Goal: Information Seeking & Learning: Learn about a topic

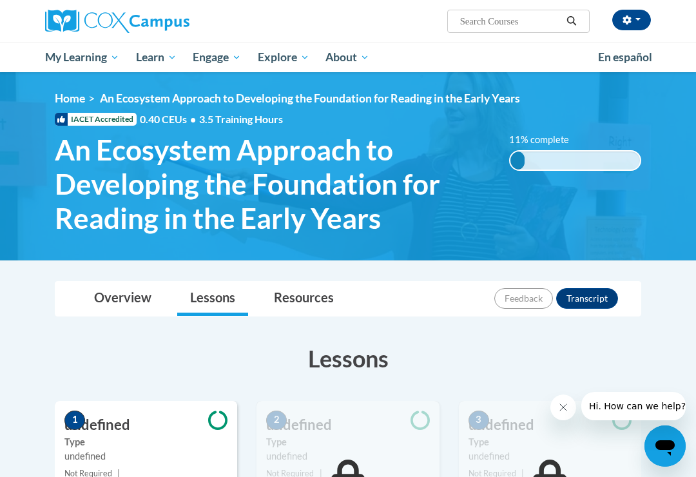
click at [572, 157] on div "11% complete 0.001%" at bounding box center [575, 160] width 132 height 21
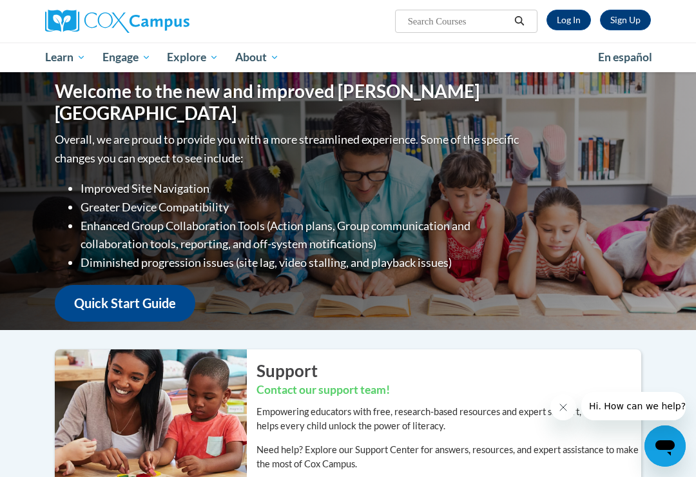
click at [572, 20] on link "Log In" at bounding box center [568, 20] width 44 height 21
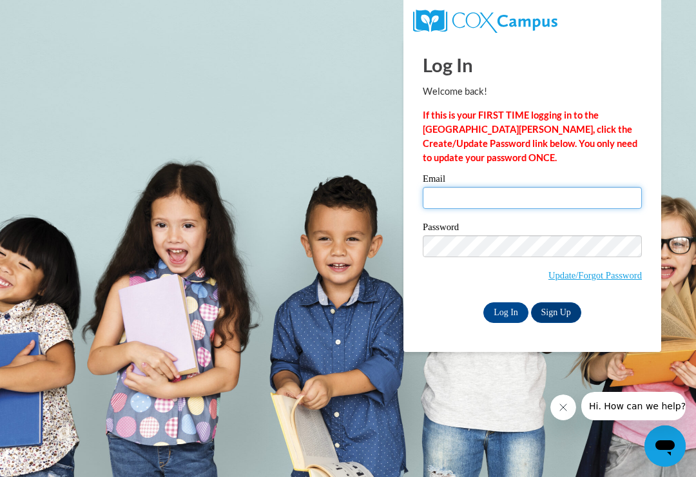
click at [474, 193] on input "Email" at bounding box center [532, 198] width 219 height 22
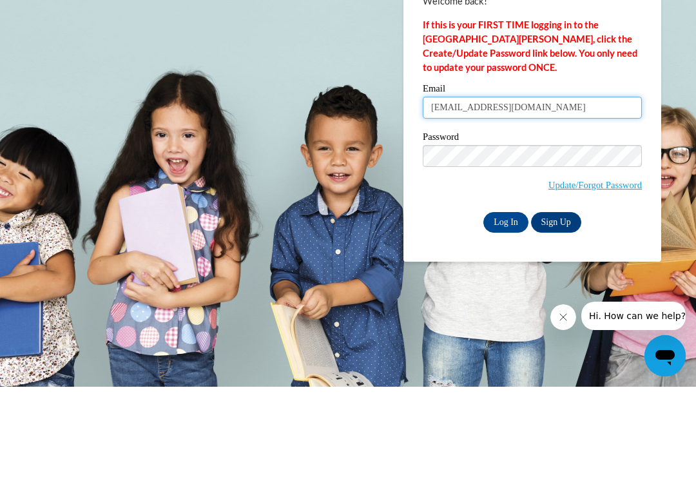
type input "deepkaur201984@yahoo.com"
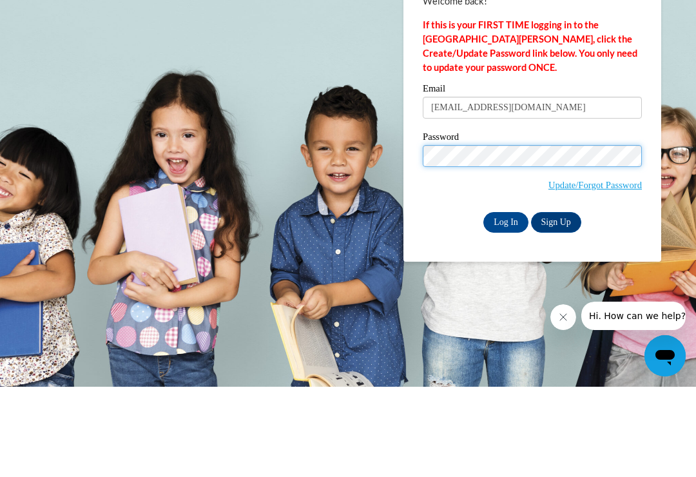
click at [506, 302] on input "Log In" at bounding box center [505, 312] width 45 height 21
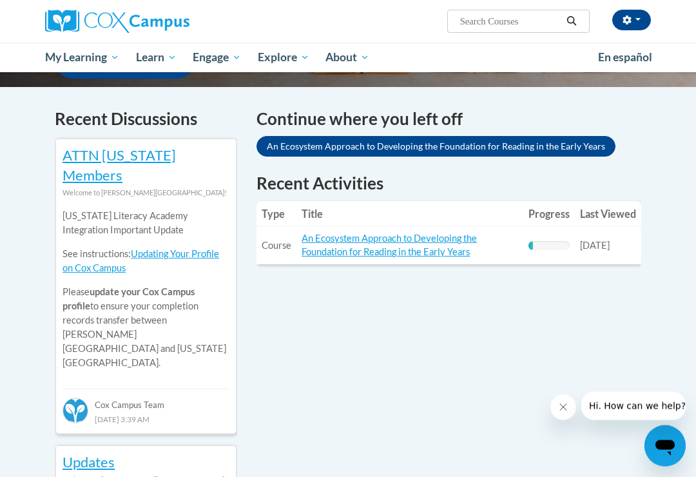
scroll to position [378, 0]
click at [422, 145] on link "An Ecosystem Approach to Developing the Foundation for Reading in the Early Yea…" at bounding box center [435, 146] width 359 height 21
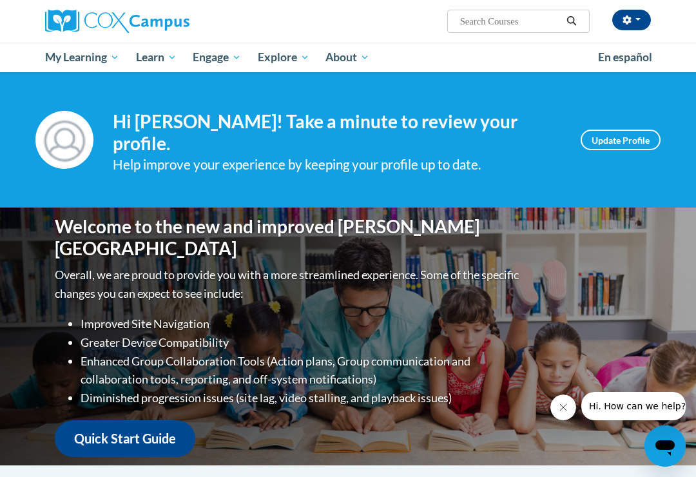
scroll to position [398, 0]
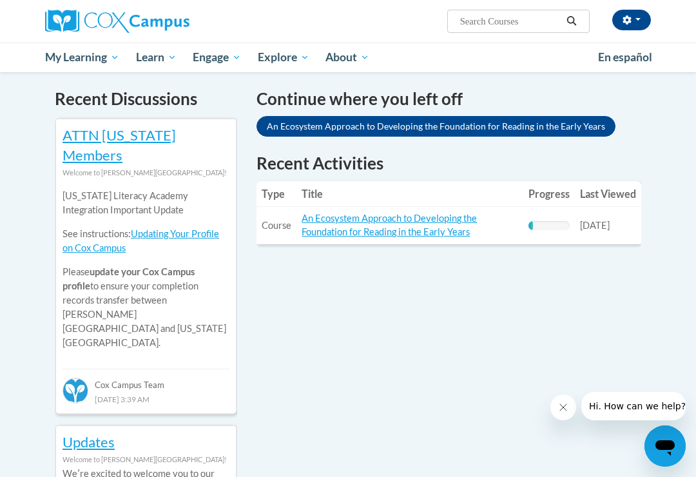
click at [354, 233] on link "An Ecosystem Approach to Developing the Foundation for Reading in the Early Yea…" at bounding box center [389, 225] width 175 height 24
click at [401, 230] on link "An Ecosystem Approach to Developing the Foundation for Reading in the Early Yea…" at bounding box center [389, 225] width 175 height 24
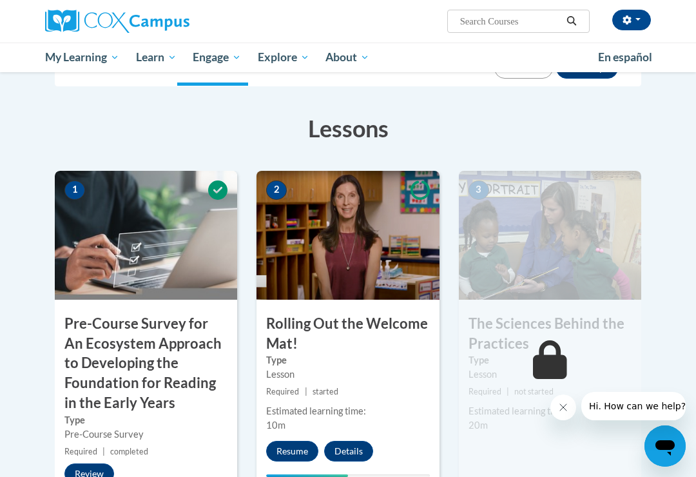
scroll to position [224, 0]
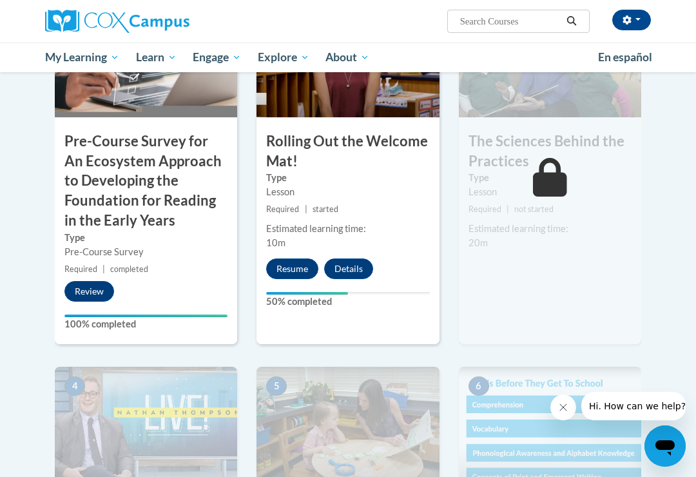
scroll to position [410, 0]
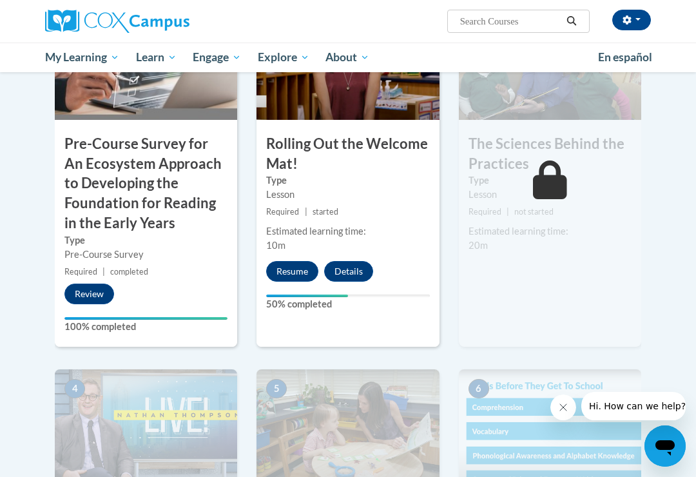
click at [293, 264] on button "Resume" at bounding box center [292, 271] width 52 height 21
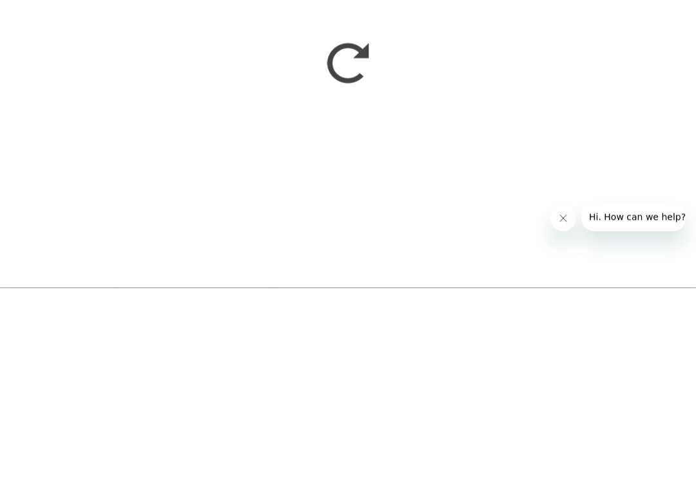
scroll to position [599, 0]
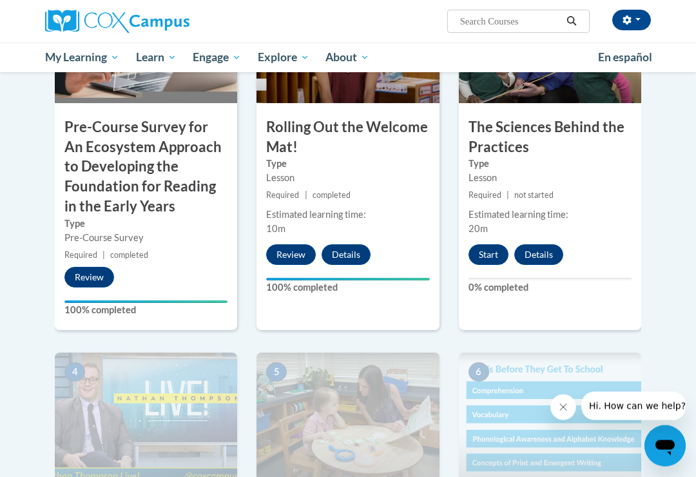
scroll to position [427, 0]
click at [488, 247] on button "Start" at bounding box center [488, 254] width 40 height 21
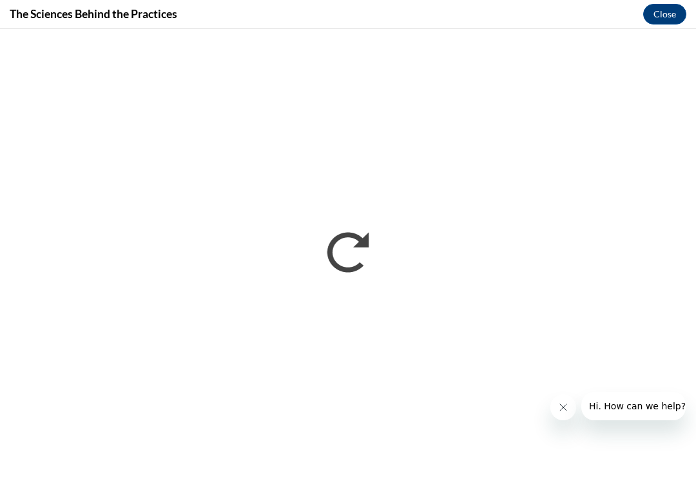
scroll to position [0, 0]
